Goal: Task Accomplishment & Management: Manage account settings

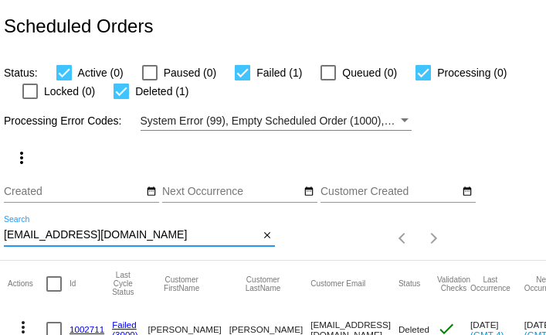
click at [227, 237] on input "[EMAIL_ADDRESS][DOMAIN_NAME]" at bounding box center [131, 235] width 255 height 12
paste input "yayalady@live"
type input "yayalady@live.com"
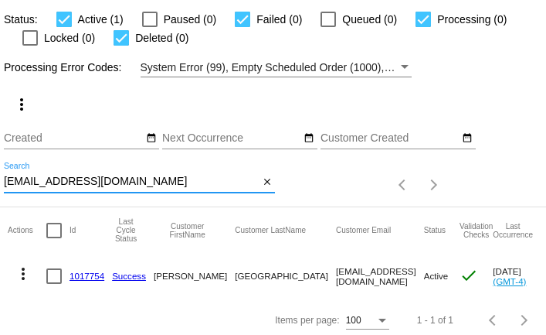
scroll to position [59, 0]
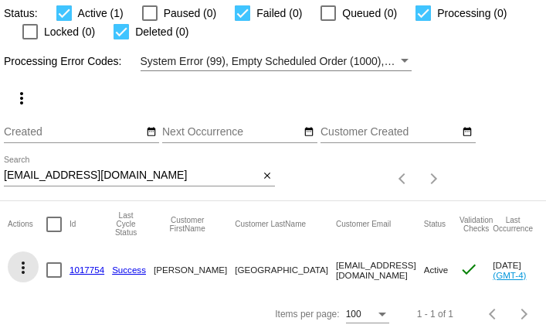
click at [25, 267] on mat-icon "more_vert" at bounding box center [23, 267] width 19 height 19
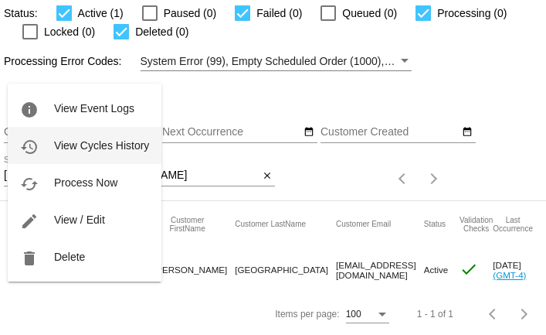
click at [89, 149] on span "View Cycles History" at bounding box center [101, 145] width 95 height 12
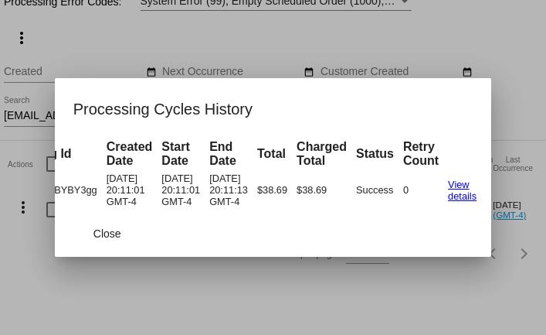
scroll to position [0, 124]
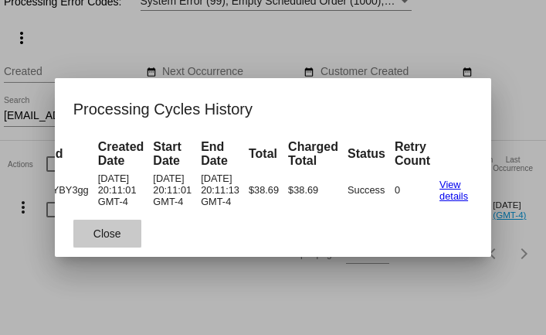
click at [112, 236] on span "Close" at bounding box center [107, 233] width 28 height 12
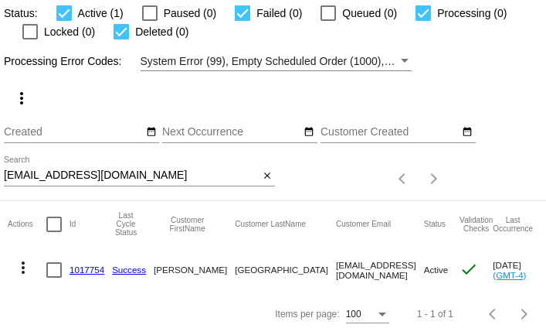
click at [23, 261] on mat-icon "more_vert" at bounding box center [23, 267] width 19 height 19
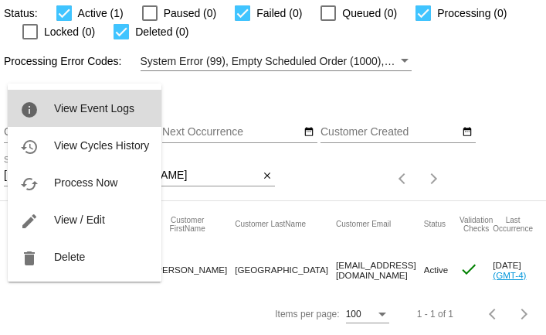
click at [65, 107] on span "View Event Logs" at bounding box center [94, 108] width 80 height 12
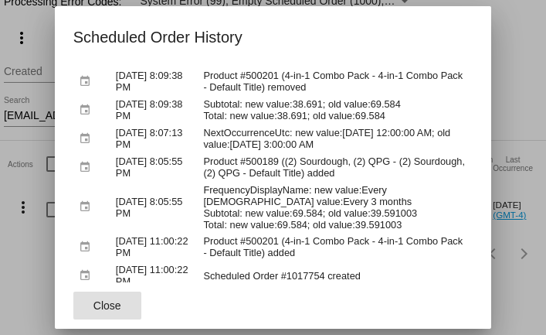
scroll to position [139, 0]
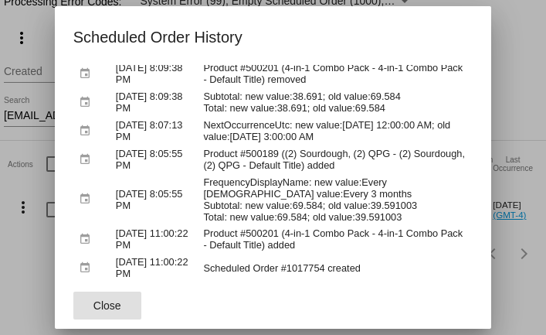
click at [129, 306] on button "Close" at bounding box center [107, 305] width 68 height 28
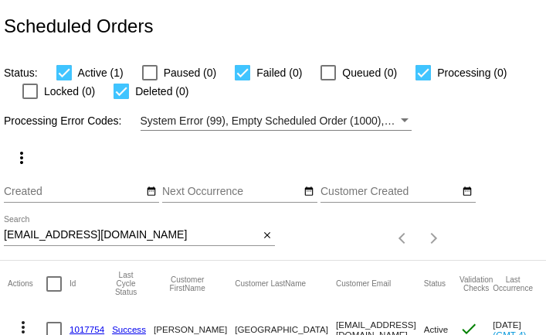
click at [131, 236] on input "yayalady@live.com" at bounding box center [131, 235] width 255 height 12
paste input "dml1722@aol"
type input "dml1722@aol.com"
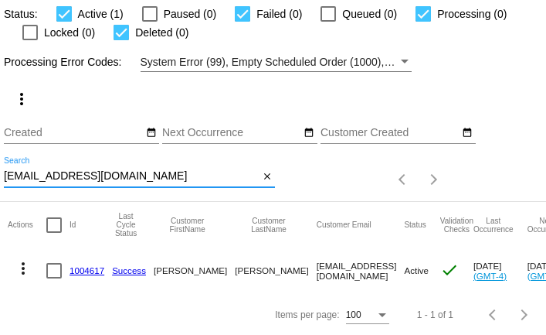
scroll to position [59, 0]
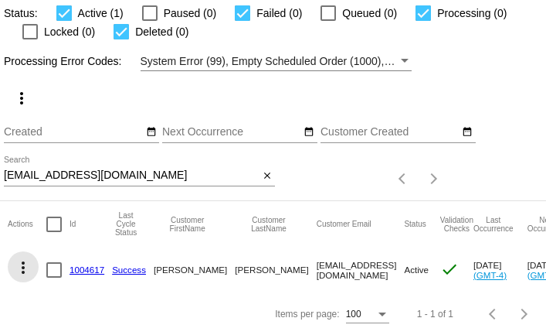
click at [25, 270] on mat-icon "more_vert" at bounding box center [23, 267] width 19 height 19
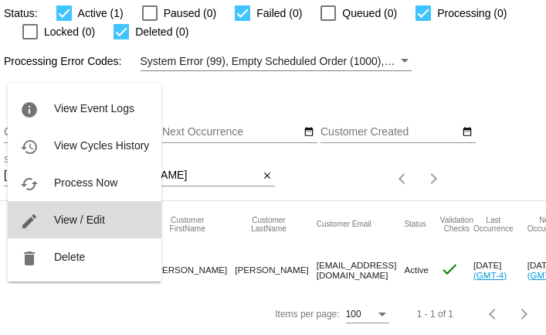
click at [73, 220] on span "View / Edit" at bounding box center [79, 219] width 51 height 12
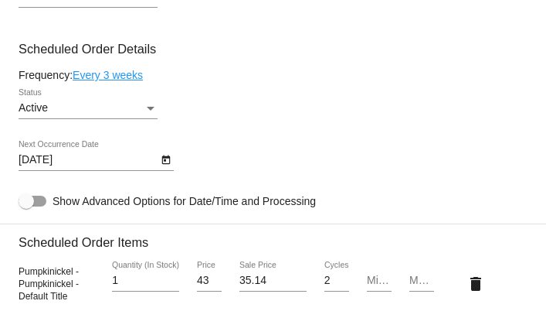
scroll to position [981, 0]
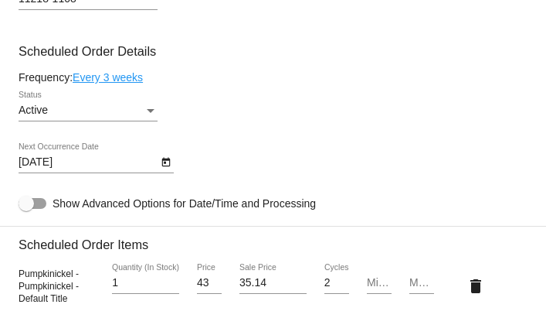
click at [165, 172] on icon "Open calendar" at bounding box center [166, 162] width 11 height 19
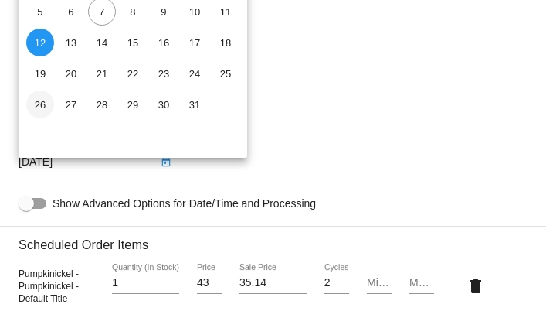
click at [37, 102] on div "26" at bounding box center [40, 104] width 28 height 28
type input "10/26/2025"
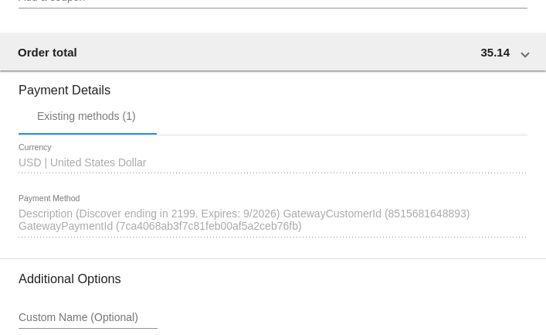
scroll to position [1691, 0]
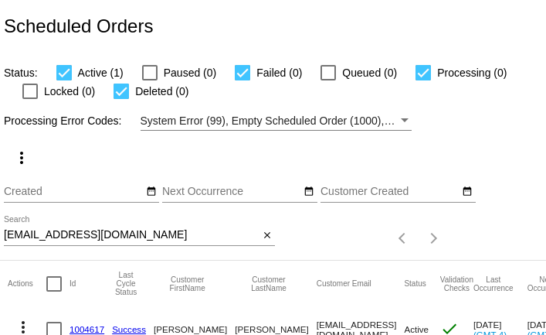
click at [105, 235] on input "[EMAIL_ADDRESS][DOMAIN_NAME]" at bounding box center [131, 235] width 255 height 12
click at [105, 235] on input "dml1722@aol.com" at bounding box center [131, 235] width 255 height 12
paste input "bbw827@sbcglobal.net"
type input "bbw827@sbcglobal.net"
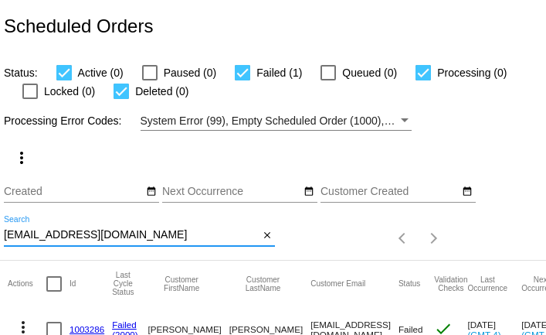
scroll to position [59, 0]
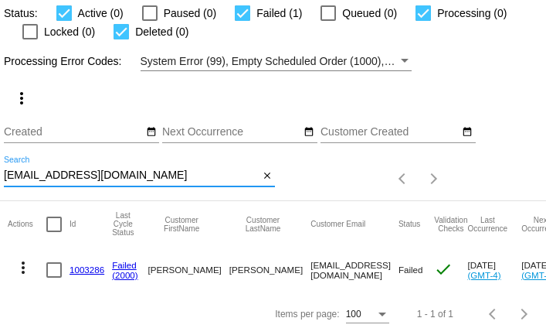
click at [20, 270] on mat-icon "more_vert" at bounding box center [23, 267] width 19 height 19
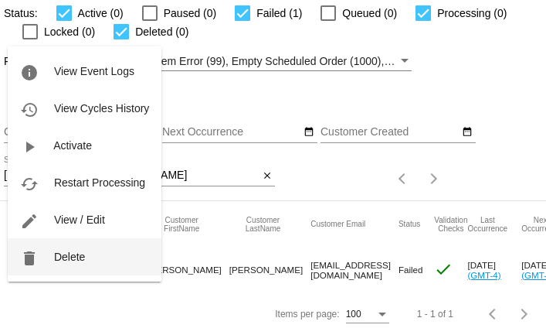
click at [53, 250] on button "delete Delete" at bounding box center [85, 256] width 154 height 37
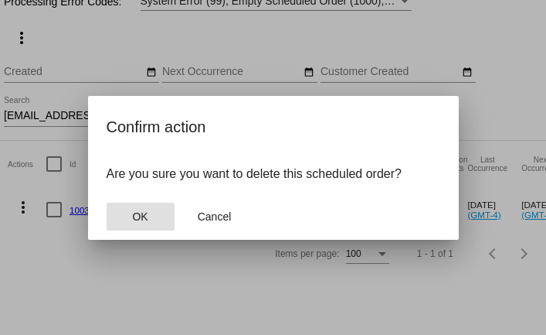
click at [121, 219] on button "OK" at bounding box center [141, 216] width 68 height 28
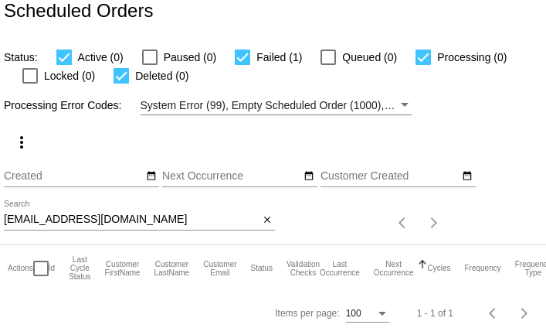
scroll to position [15, 0]
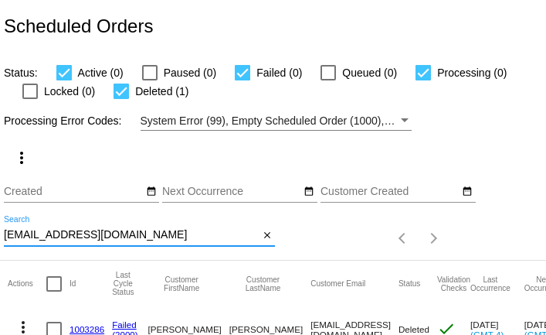
click at [160, 236] on input "[EMAIL_ADDRESS][DOMAIN_NAME]" at bounding box center [131, 235] width 255 height 12
paste input "shopify.login.as.customer+11778458663231741@gmail.com"
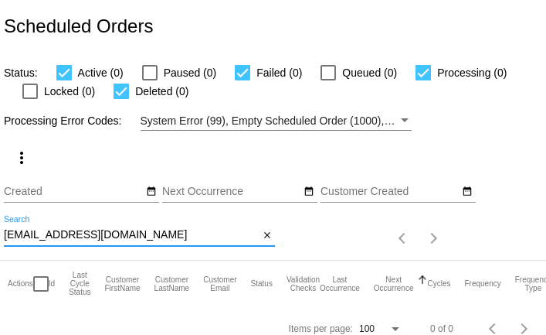
click at [162, 239] on input "shopify.login.as.customer+11778458663231741@gmail.com" at bounding box center [131, 235] width 255 height 12
paste input "bethwebb1960@yahoo"
type input "bethwebb1960@yahoo.com"
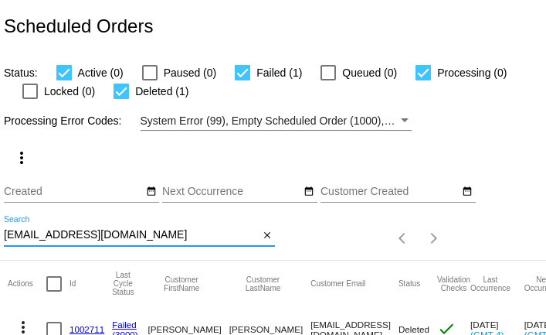
scroll to position [104, 0]
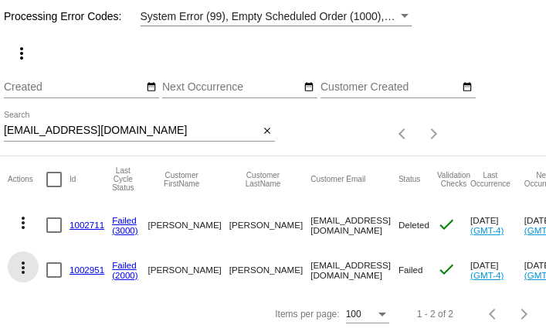
click at [24, 267] on mat-icon "more_vert" at bounding box center [23, 267] width 19 height 19
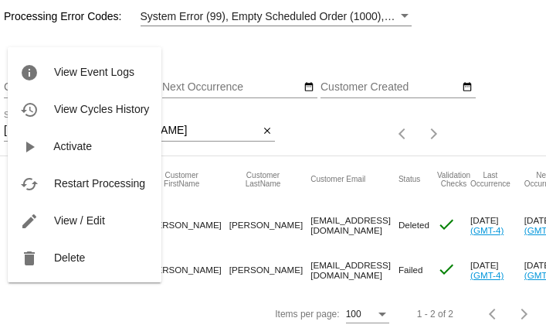
click at [192, 248] on div at bounding box center [273, 167] width 546 height 335
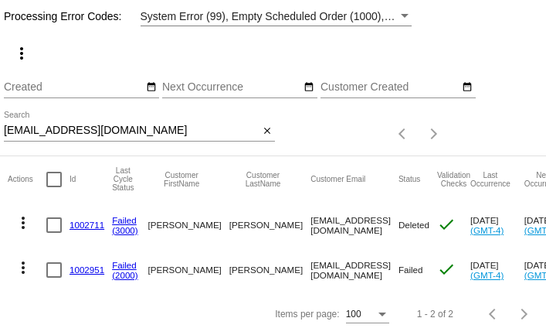
click at [97, 271] on link "1002951" at bounding box center [87, 269] width 35 height 10
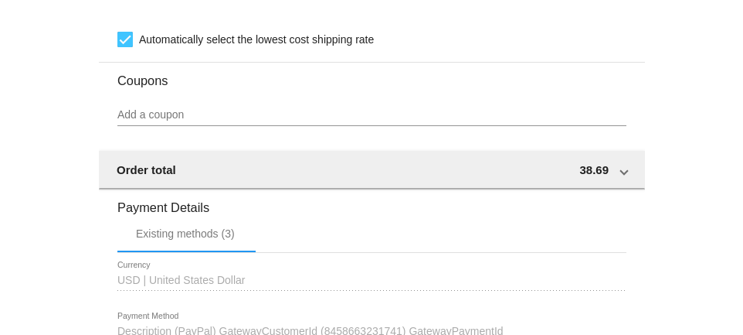
scroll to position [1578, 0]
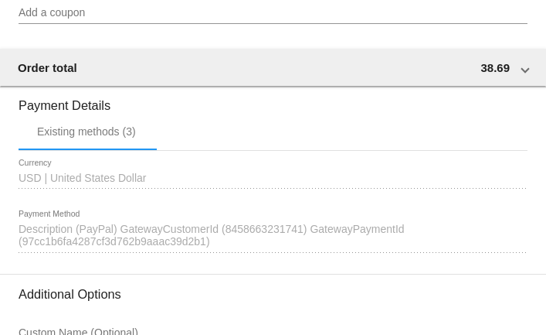
click at [318, 236] on span "Description (PayPal) GatewayCustomerId (8458663231741) GatewayPaymentId (97cc1b…" at bounding box center [212, 235] width 386 height 25
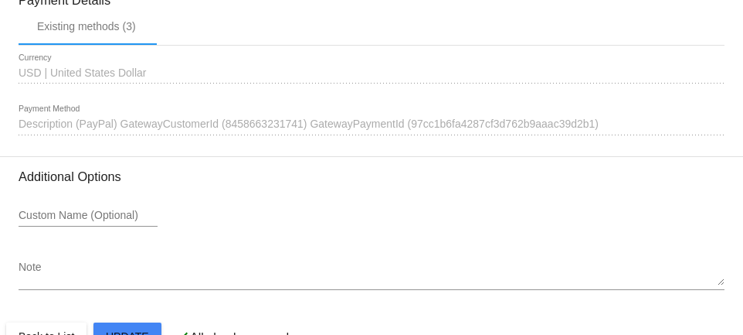
scroll to position [1610, 0]
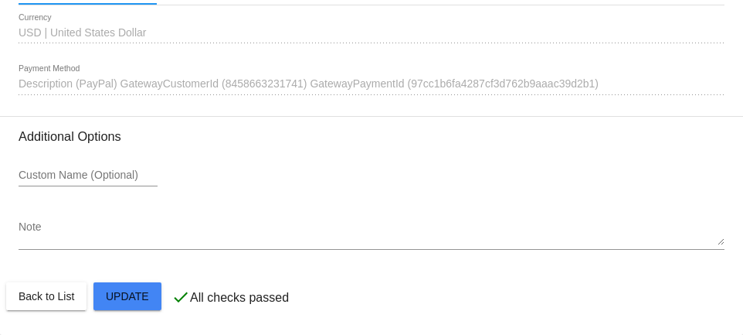
click at [546, 87] on div "1641772 Description (PayPal) GatewayCustomerId (8458663231741) GatewayPaymentId…" at bounding box center [372, 80] width 706 height 30
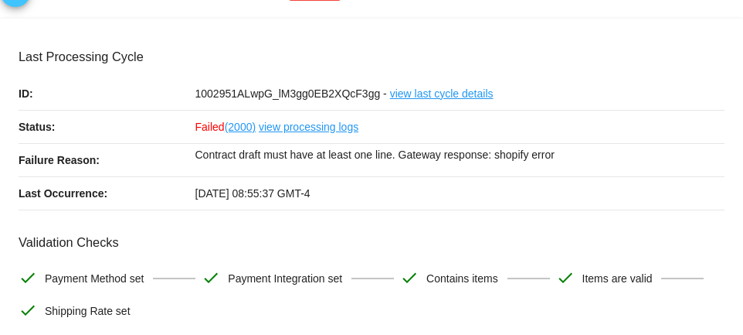
scroll to position [0, 0]
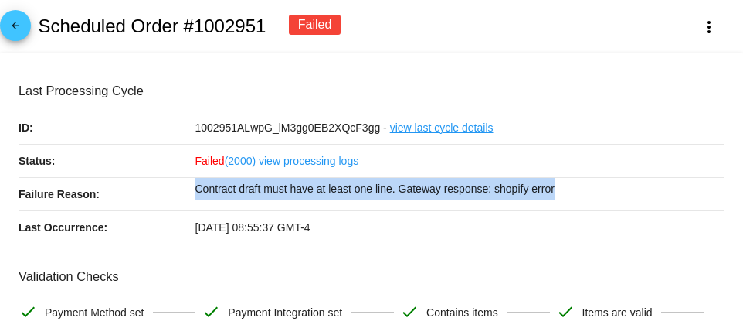
drag, startPoint x: 19, startPoint y: 192, endPoint x: 575, endPoint y: 194, distance: 555.6
click at [546, 195] on div "Failure Reason: Contract draft must have at least one line. Gateway response: s…" at bounding box center [372, 194] width 706 height 33
copy div "Failure Reason: Contract draft must have at least one line. Gateway response: s…"
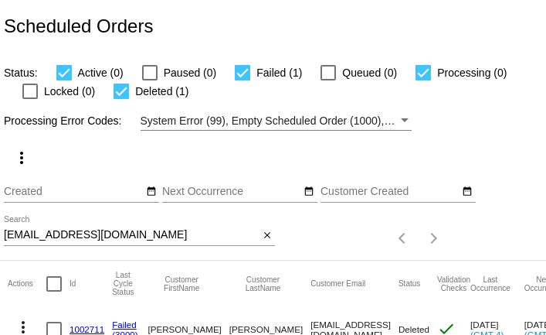
click at [186, 232] on input "[EMAIL_ADDRESS][DOMAIN_NAME]" at bounding box center [131, 235] width 255 height 12
paste input "shantelgirtley@live"
type input "[EMAIL_ADDRESS][DOMAIN_NAME]"
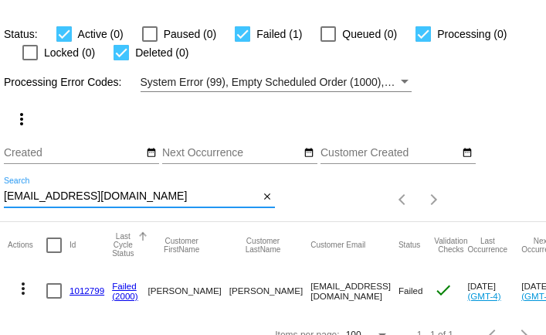
scroll to position [59, 0]
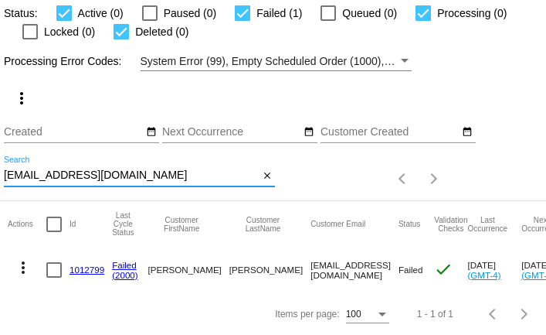
click at [25, 265] on mat-icon "more_vert" at bounding box center [23, 267] width 19 height 19
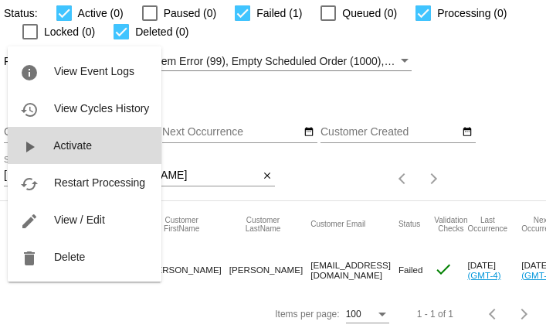
click at [70, 147] on span "Activate" at bounding box center [72, 145] width 39 height 12
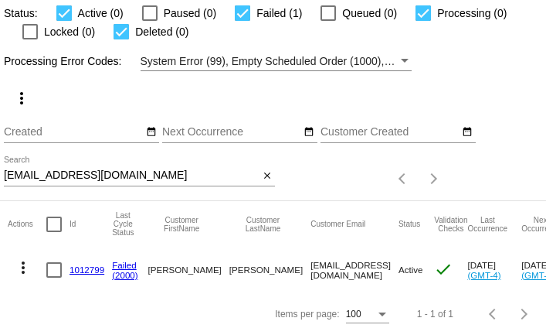
click at [89, 269] on link "1012799" at bounding box center [87, 269] width 35 height 10
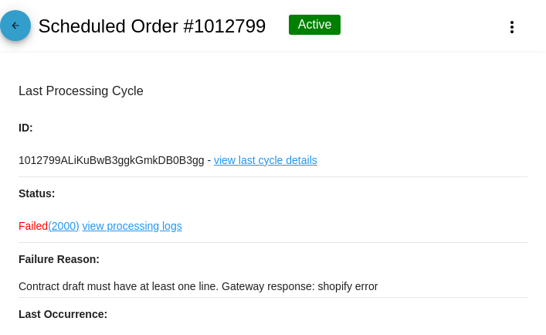
click at [12, 23] on mat-icon "arrow_back" at bounding box center [15, 29] width 19 height 19
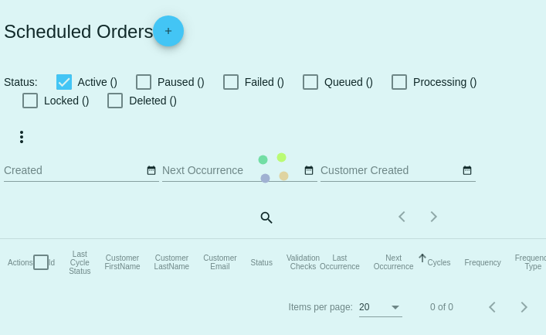
checkbox input "true"
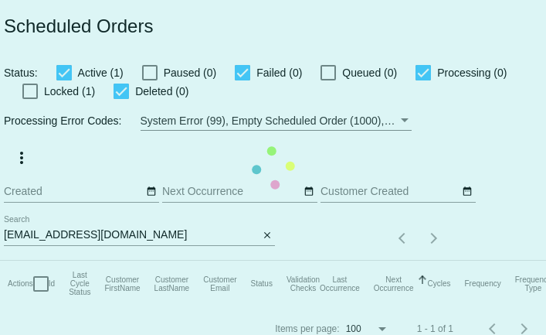
click at [134, 260] on mat-table "Actions Id Last Cycle Status Customer FirstName Customer LastName Customer Emai…" at bounding box center [336, 283] width 672 height 46
click at [134, 240] on app-dashboard-scheduled-orders "Scheduled Orders Status: Active (1) Paused (0) Failed (0) Queued (0) Processing…" at bounding box center [273, 175] width 546 height 350
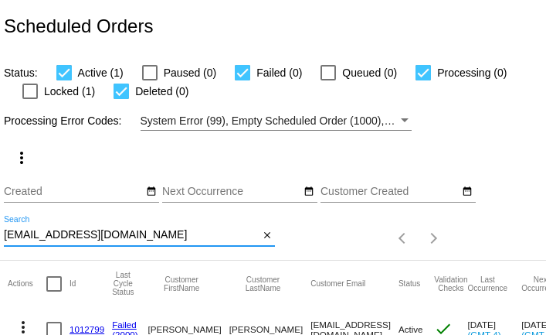
click at [134, 240] on input "[EMAIL_ADDRESS][DOMAIN_NAME]" at bounding box center [131, 235] width 255 height 12
click at [53, 141] on div "more_vert" at bounding box center [49, 156] width 90 height 31
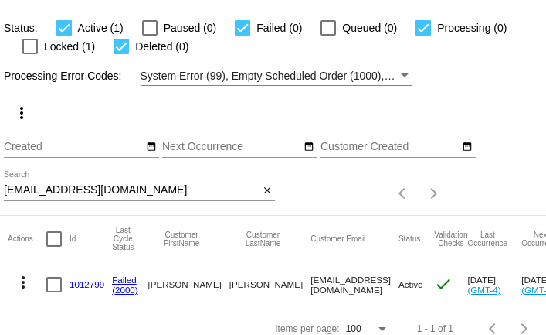
scroll to position [59, 0]
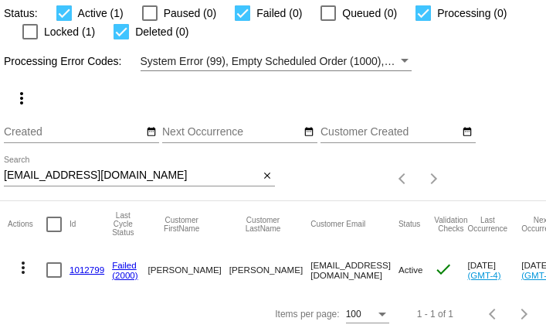
click at [26, 268] on mat-icon "more_vert" at bounding box center [23, 267] width 19 height 19
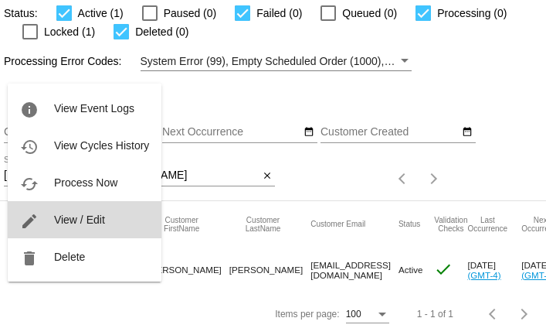
click at [90, 216] on span "View / Edit" at bounding box center [79, 219] width 51 height 12
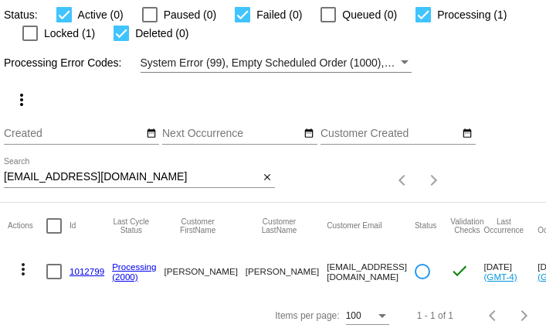
scroll to position [59, 0]
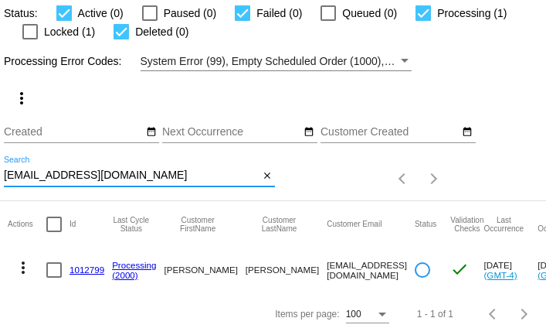
click at [153, 178] on input "[EMAIL_ADDRESS][DOMAIN_NAME]" at bounding box center [131, 175] width 255 height 12
click at [23, 265] on mat-icon "more_vert" at bounding box center [23, 267] width 19 height 19
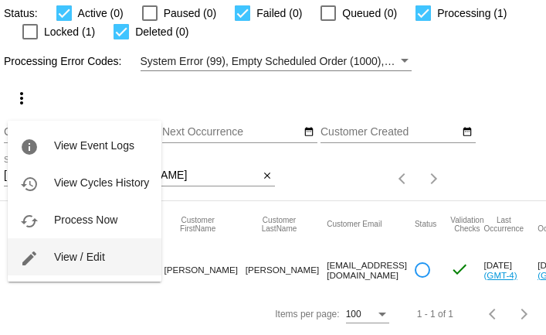
click at [79, 263] on span "View / Edit" at bounding box center [79, 256] width 51 height 12
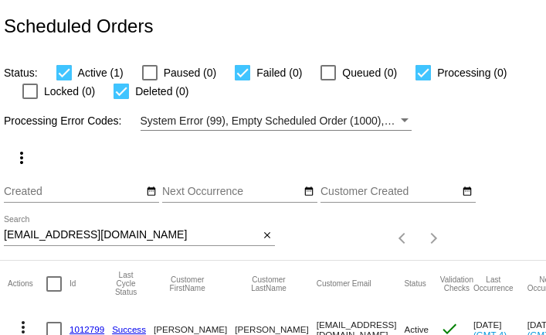
click at [244, 237] on input "shantelgirtley@live.com" at bounding box center [131, 235] width 255 height 12
paste input "[EMAIL_ADDRESS][DOMAIN_NAME]"
type input "[EMAIL_ADDRESS][DOMAIN_NAME]"
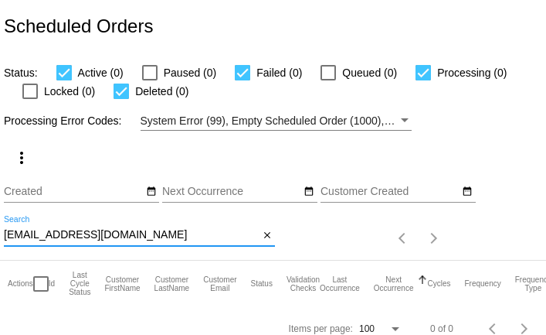
click at [146, 235] on input "[EMAIL_ADDRESS][DOMAIN_NAME]" at bounding box center [131, 235] width 255 height 12
click at [152, 229] on input "[EMAIL_ADDRESS][DOMAIN_NAME]" at bounding box center [131, 235] width 255 height 12
paste input "[PERSON_NAME][EMAIL_ADDRESS][DOMAIN_NAME]"
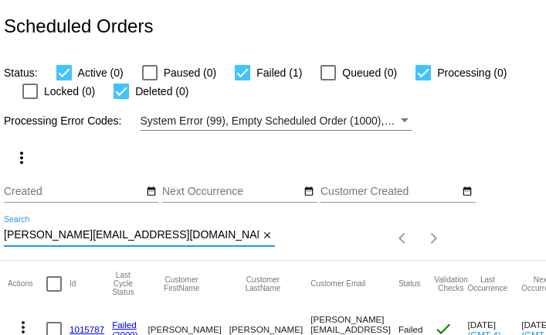
scroll to position [59, 0]
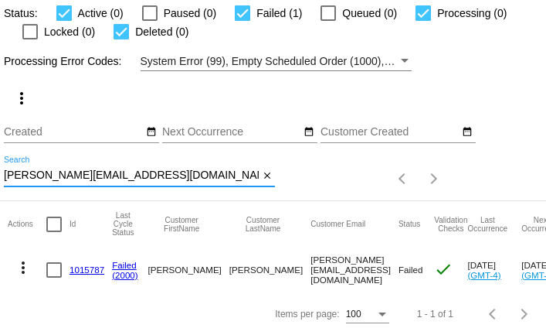
type input "[PERSON_NAME][EMAIL_ADDRESS][DOMAIN_NAME]"
click at [86, 267] on link "1015787" at bounding box center [87, 269] width 35 height 10
